Goal: Task Accomplishment & Management: Complete application form

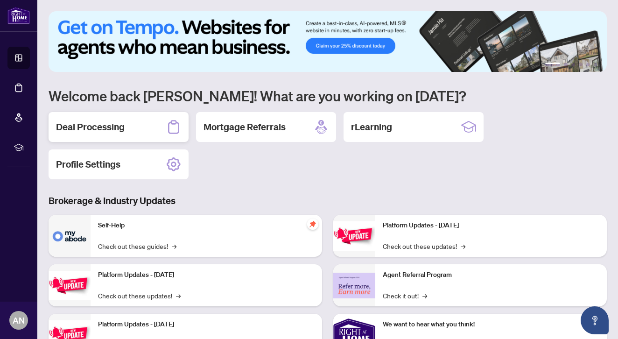
click at [110, 127] on h2 "Deal Processing" at bounding box center [90, 127] width 69 height 13
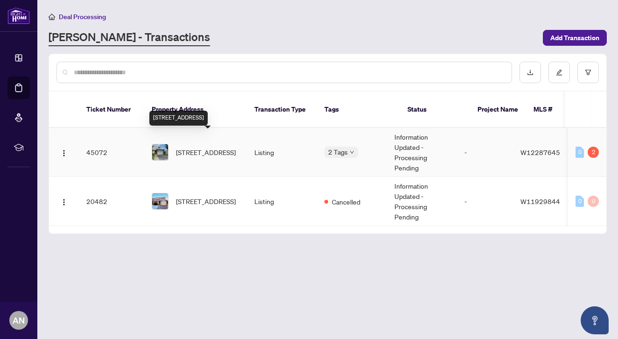
click at [220, 147] on span "[STREET_ADDRESS]" at bounding box center [206, 152] width 60 height 10
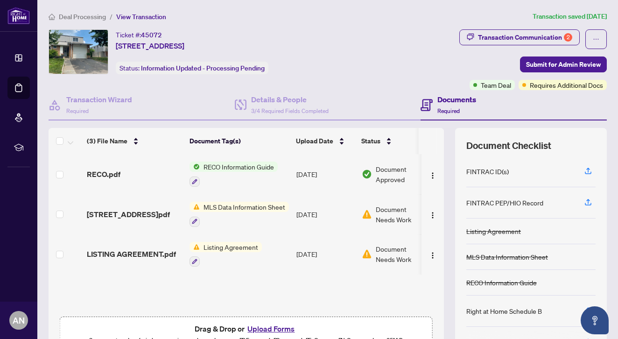
click at [453, 101] on h4 "Documents" at bounding box center [457, 99] width 39 height 11
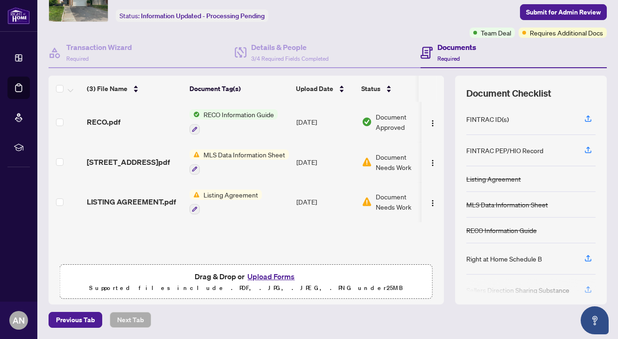
scroll to position [52, 0]
click at [269, 277] on button "Upload Forms" at bounding box center [271, 277] width 53 height 12
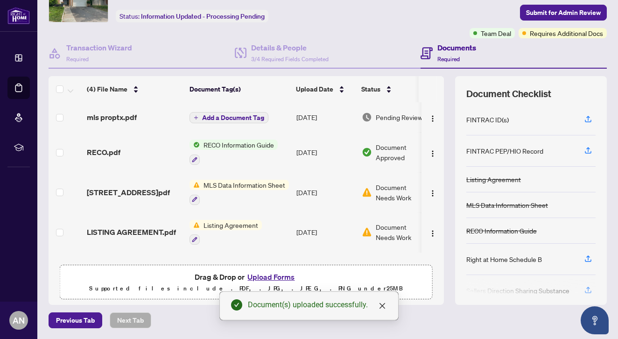
click at [277, 277] on button "Upload Forms" at bounding box center [271, 277] width 53 height 12
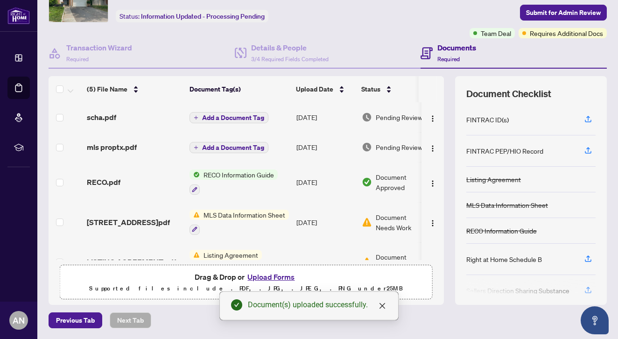
click at [275, 277] on button "Upload Forms" at bounding box center [271, 277] width 53 height 12
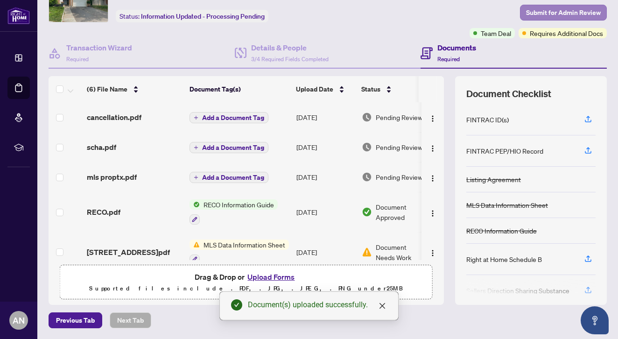
click at [560, 15] on span "Submit for Admin Review" at bounding box center [563, 12] width 75 height 15
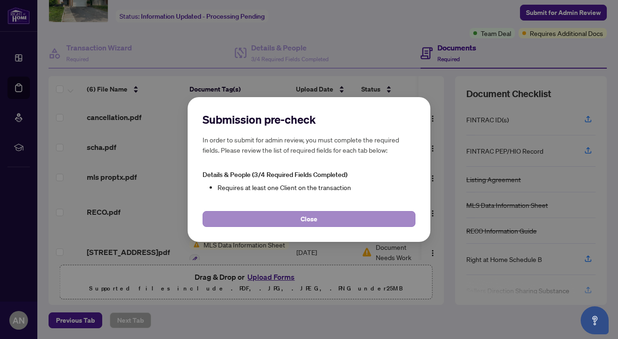
click at [343, 218] on button "Close" at bounding box center [309, 219] width 213 height 16
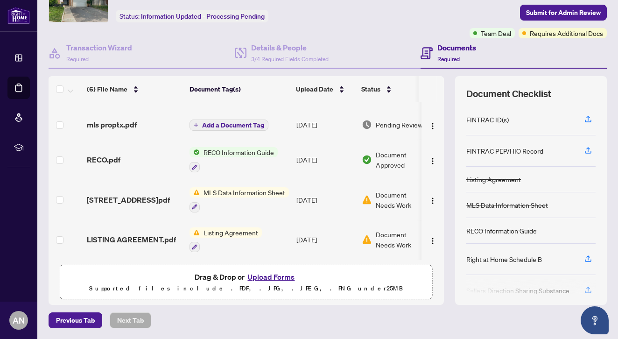
scroll to position [0, 0]
click at [65, 237] on td at bounding box center [66, 240] width 35 height 40
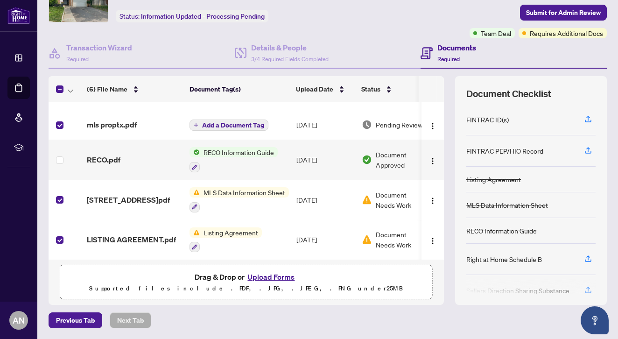
scroll to position [56, 0]
click at [567, 11] on span "Submit for Admin Review" at bounding box center [563, 12] width 75 height 15
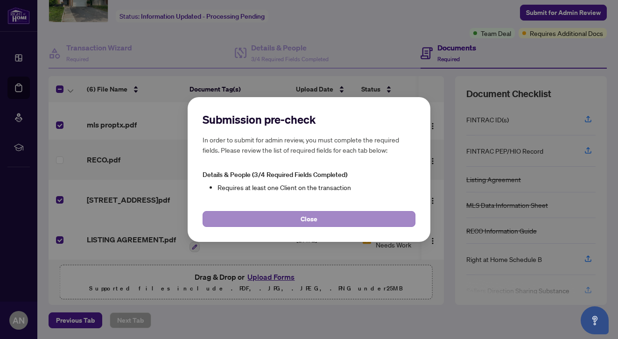
click at [330, 221] on button "Close" at bounding box center [309, 219] width 213 height 16
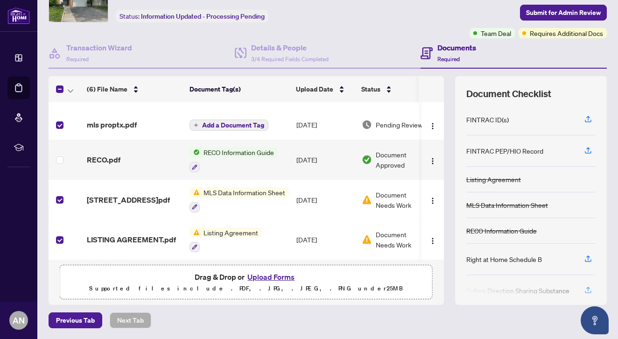
click at [276, 278] on button "Upload Forms" at bounding box center [271, 277] width 53 height 12
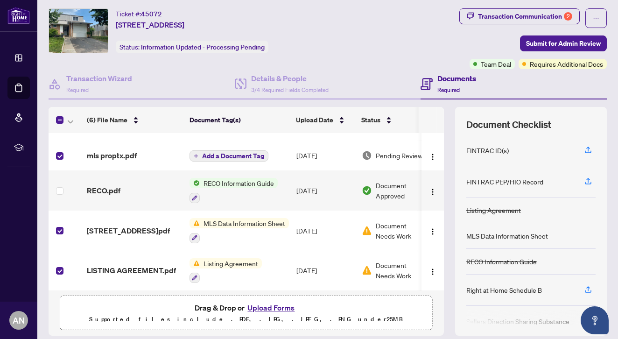
scroll to position [19, 0]
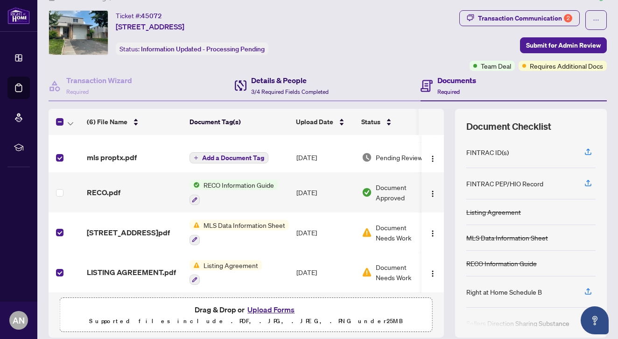
click at [282, 82] on h4 "Details & People" at bounding box center [290, 80] width 78 height 11
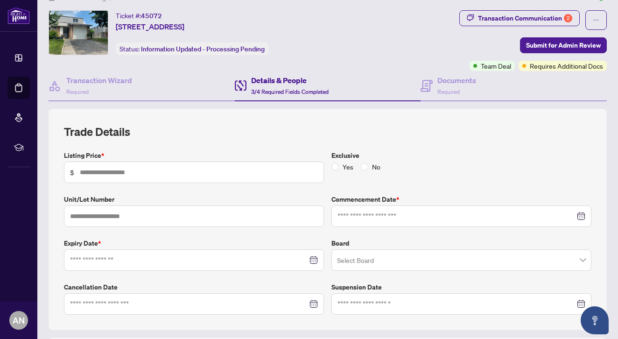
type input "*******"
type input "*"
type input "**********"
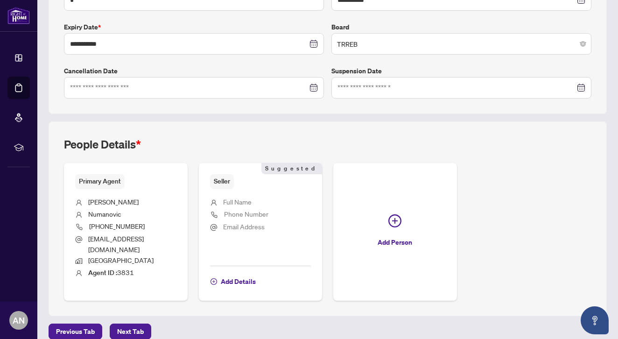
scroll to position [235, 0]
click at [241, 275] on span "Add Details" at bounding box center [238, 282] width 35 height 15
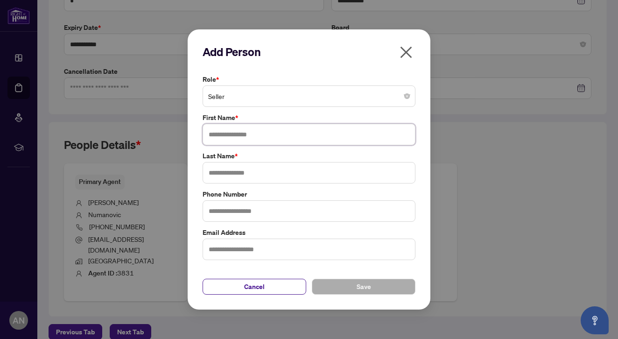
type input "*"
type input "******"
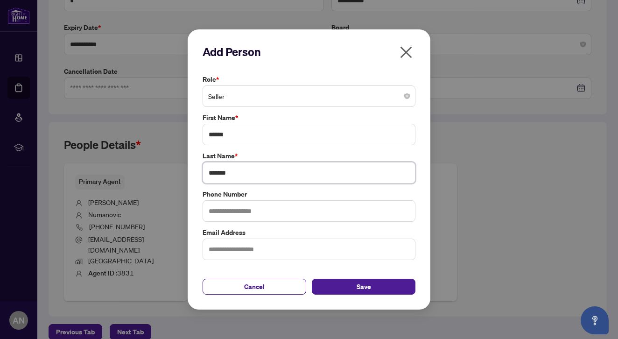
type input "*******"
type input "**********"
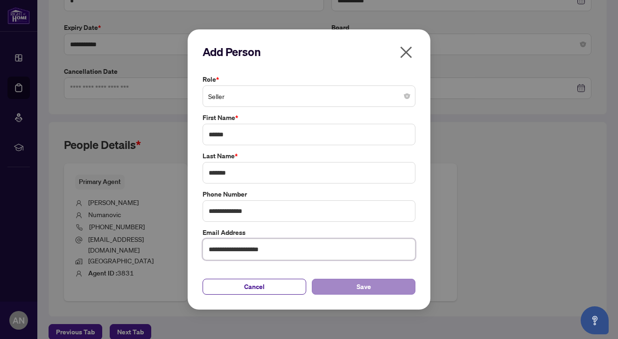
type input "**********"
click at [367, 283] on span "Save" at bounding box center [364, 286] width 14 height 15
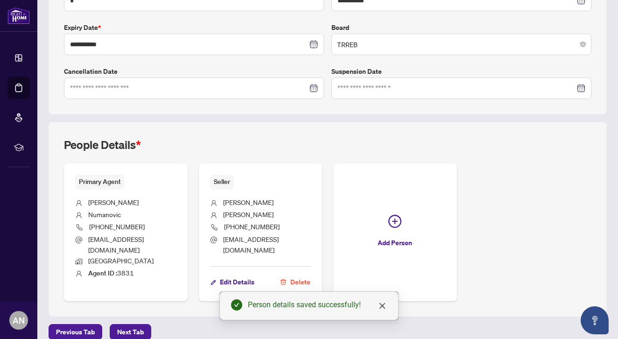
scroll to position [0, 0]
click at [134, 325] on span "Next Tab" at bounding box center [130, 332] width 27 height 15
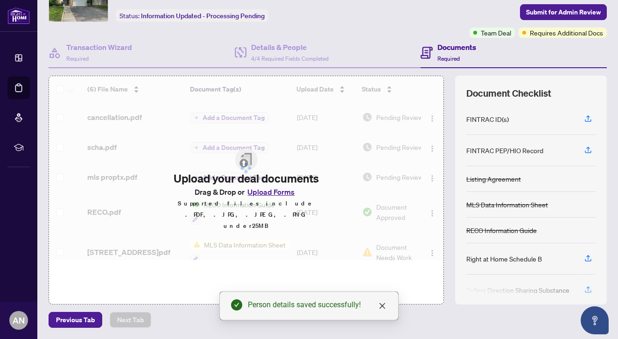
scroll to position [52, 0]
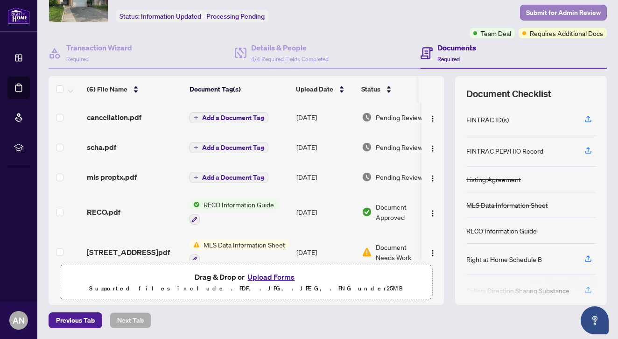
click at [565, 9] on span "Submit for Admin Review" at bounding box center [563, 12] width 75 height 15
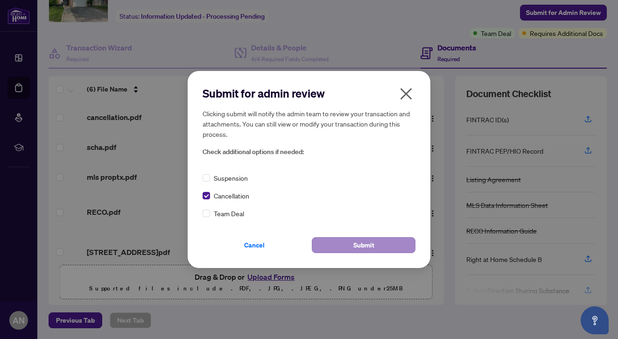
click at [377, 248] on button "Submit" at bounding box center [364, 245] width 104 height 16
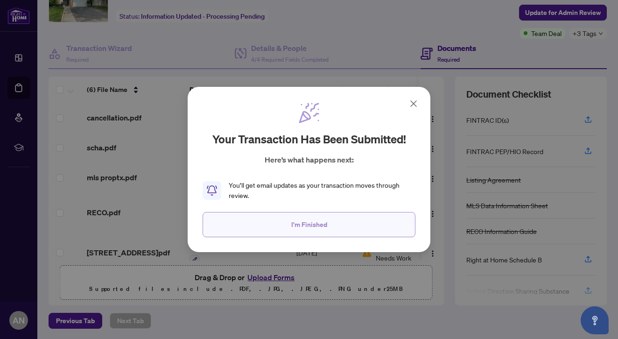
click at [323, 220] on span "I'm Finished" at bounding box center [309, 224] width 36 height 15
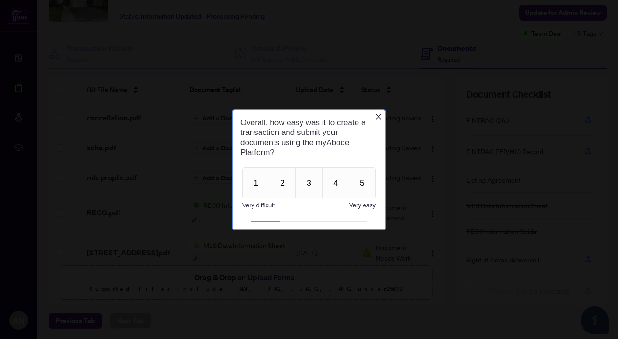
scroll to position [0, 0]
click at [361, 186] on button "5" at bounding box center [362, 182] width 27 height 31
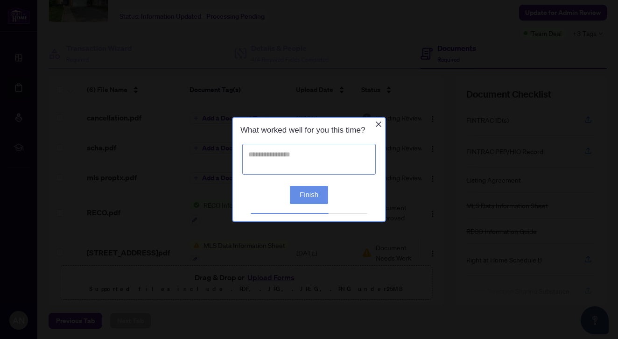
click at [247, 147] on textarea at bounding box center [309, 159] width 134 height 31
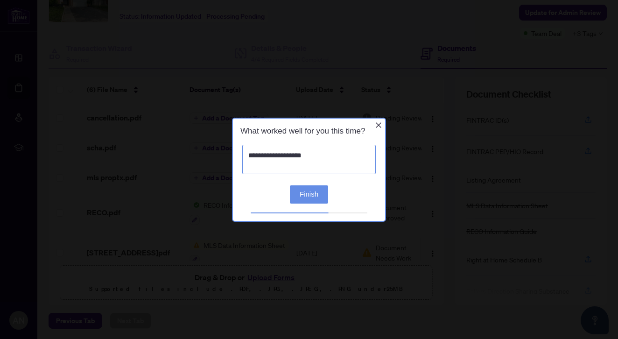
type textarea "**********"
click at [317, 200] on button "Finish" at bounding box center [309, 194] width 38 height 18
